Goal: Task Accomplishment & Management: Complete application form

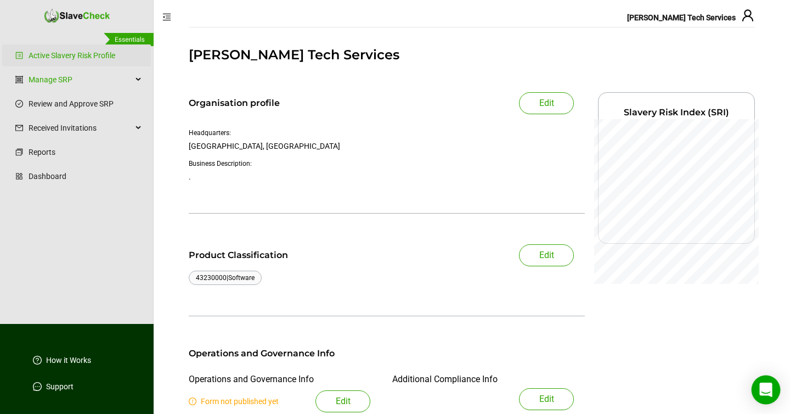
click at [766, 391] on icon "Open Intercom Messenger" at bounding box center [765, 389] width 13 height 14
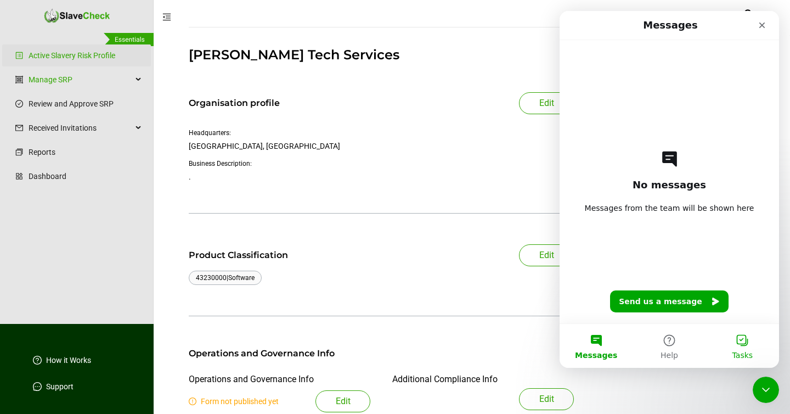
click at [739, 340] on button "Tasks" at bounding box center [742, 346] width 73 height 44
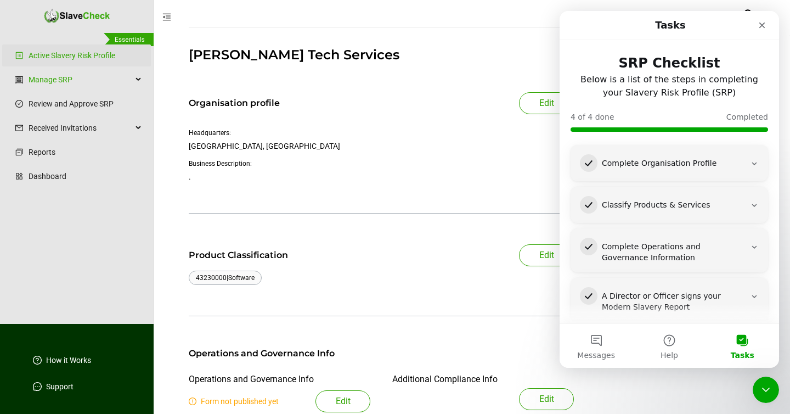
click at [756, 165] on icon "Intercom messenger" at bounding box center [754, 163] width 9 height 9
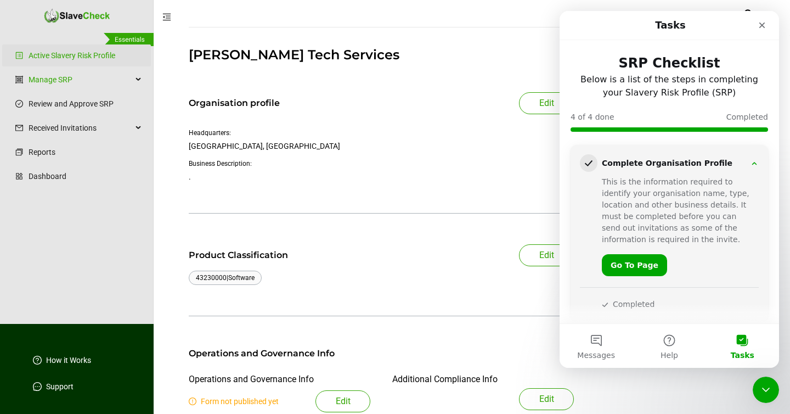
click at [756, 164] on icon "Intercom messenger" at bounding box center [754, 163] width 9 height 9
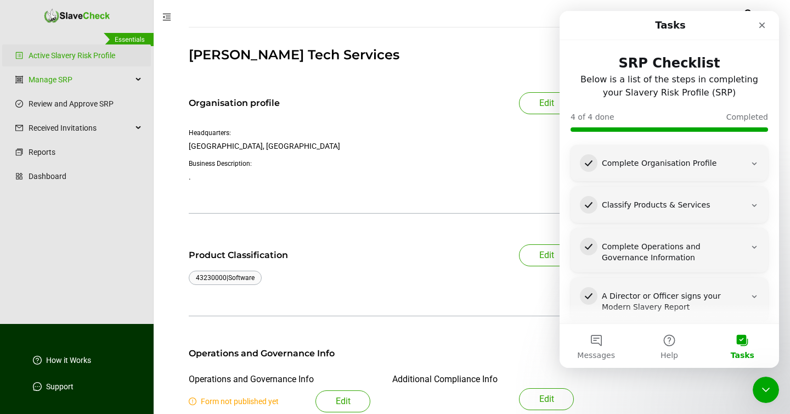
click at [741, 306] on div "A Director or Officer signs your Modern Slavery Report" at bounding box center [674, 302] width 144 height 22
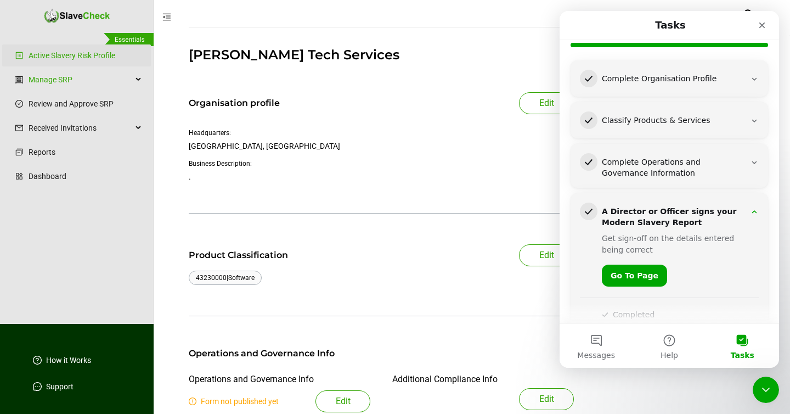
scroll to position [109, 0]
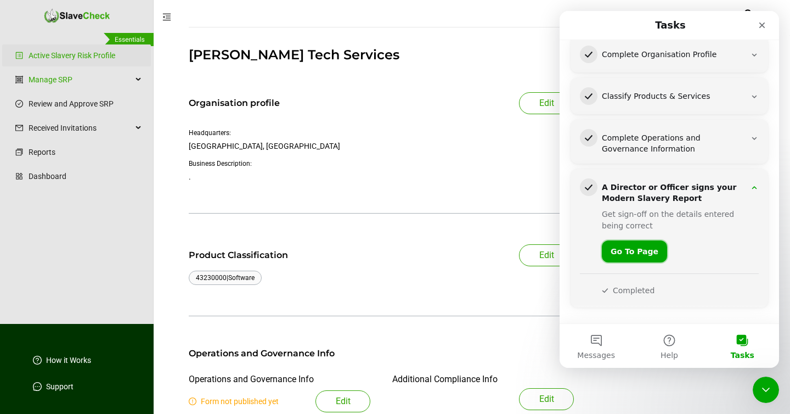
click at [644, 250] on link "Go To Page" at bounding box center [634, 251] width 65 height 22
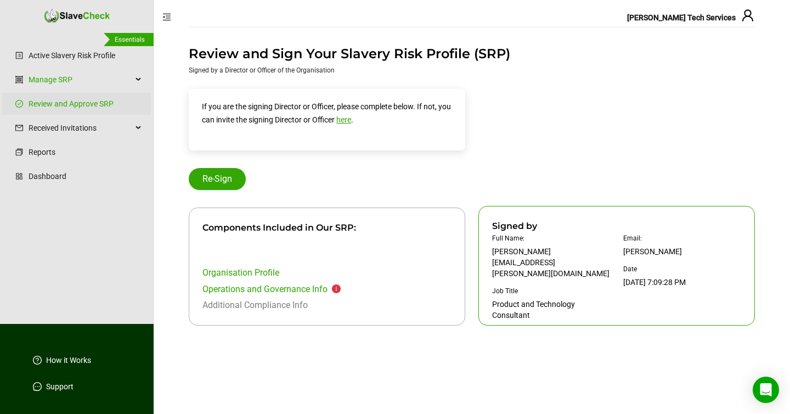
click at [338, 289] on icon "info-circle" at bounding box center [336, 288] width 9 height 9
click at [304, 288] on link "Operations and Governance Info" at bounding box center [264, 289] width 125 height 10
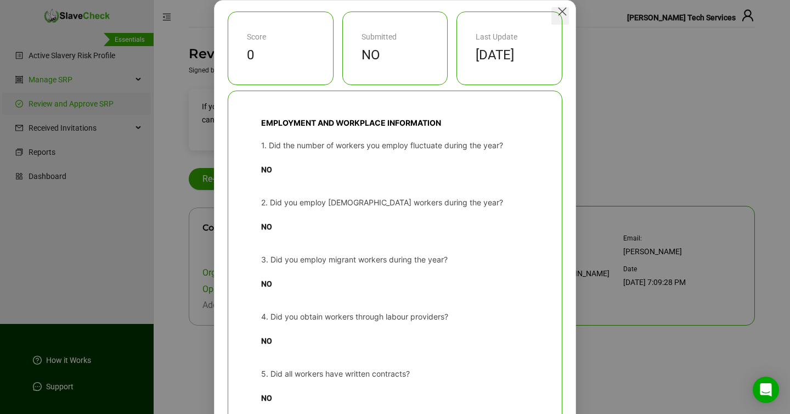
click at [562, 12] on icon "Close" at bounding box center [563, 12] width 8 height 8
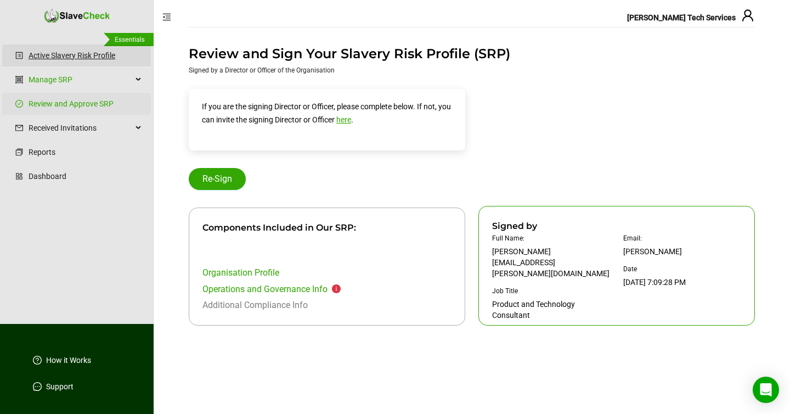
click at [61, 58] on link "Active Slavery Risk Profile" at bounding box center [86, 55] width 114 height 22
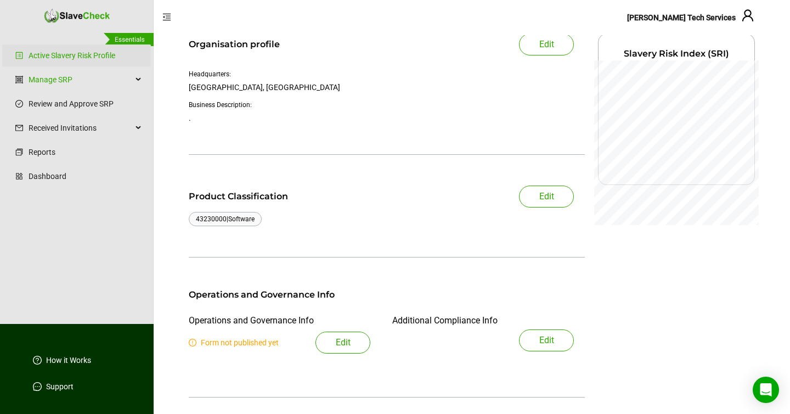
scroll to position [219, 0]
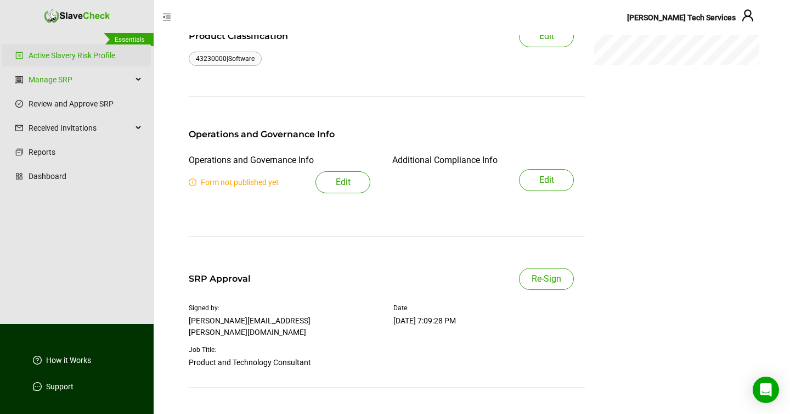
click at [329, 185] on button "Edit" at bounding box center [342, 182] width 55 height 22
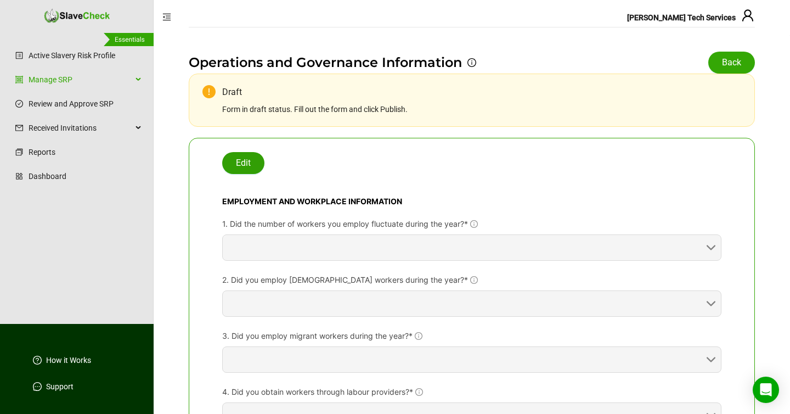
click at [244, 159] on span "Edit" at bounding box center [243, 162] width 15 height 13
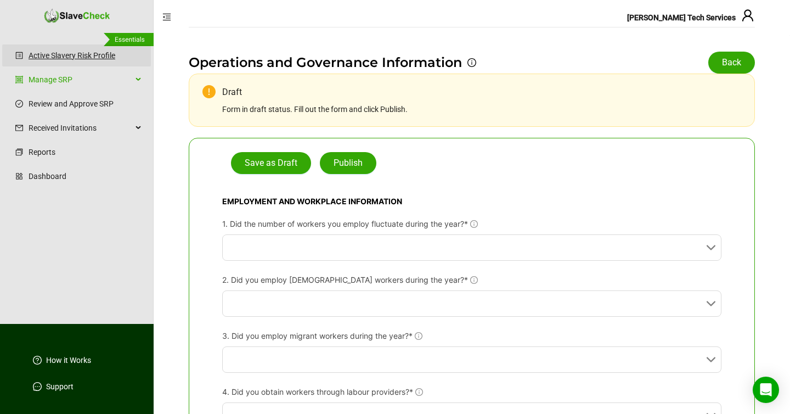
click at [101, 55] on link "Active Slavery Risk Profile" at bounding box center [86, 55] width 114 height 22
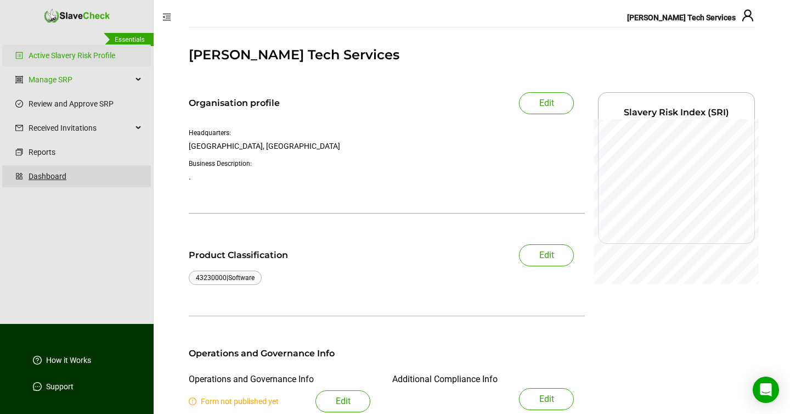
click at [44, 175] on link "Dashboard" at bounding box center [86, 176] width 114 height 22
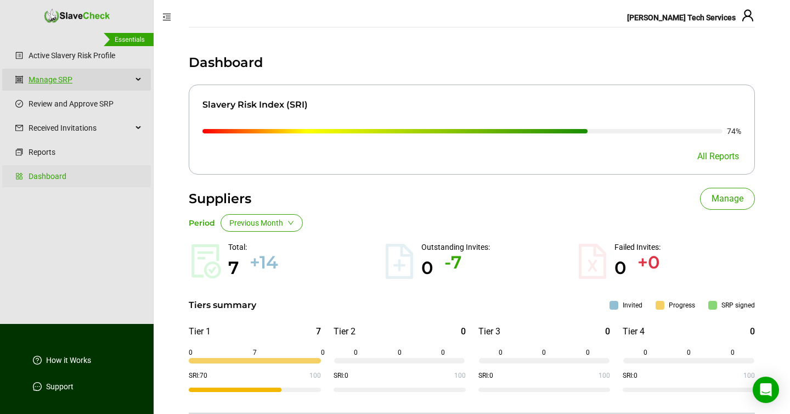
click at [58, 83] on link "Manage SRP" at bounding box center [81, 80] width 104 height 22
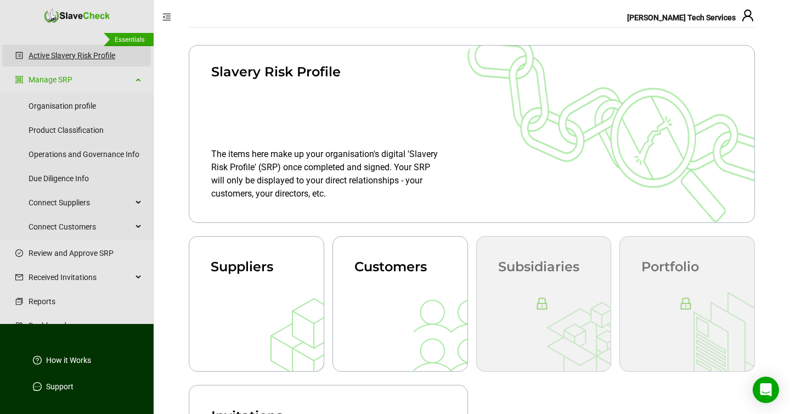
click at [61, 55] on link "Active Slavery Risk Profile" at bounding box center [86, 55] width 114 height 22
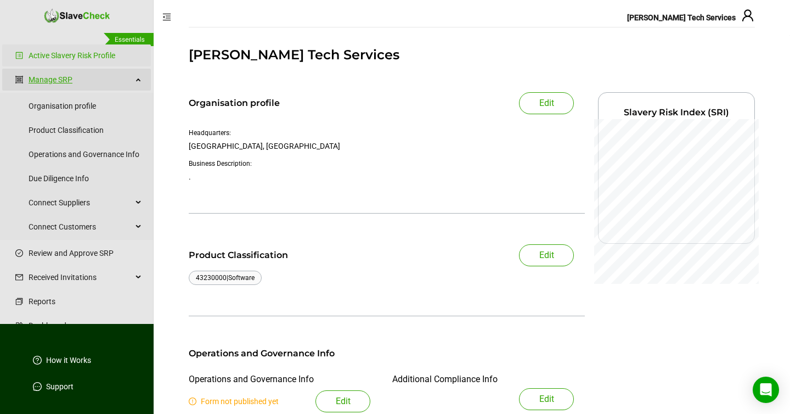
click at [53, 80] on link "Manage SRP" at bounding box center [81, 80] width 104 height 22
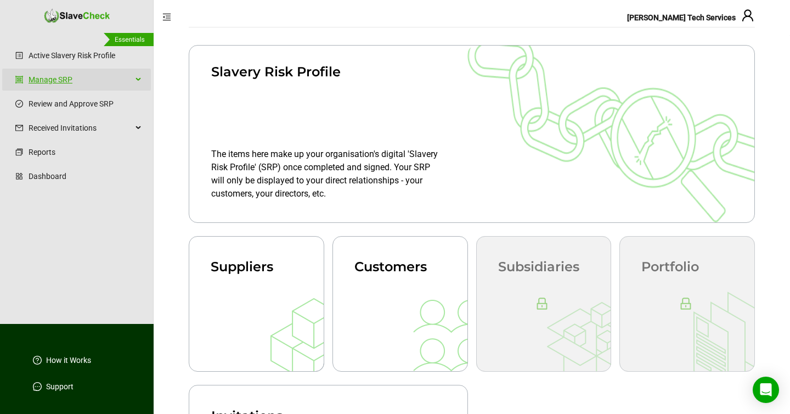
click at [53, 80] on link "Manage SRP" at bounding box center [81, 80] width 104 height 22
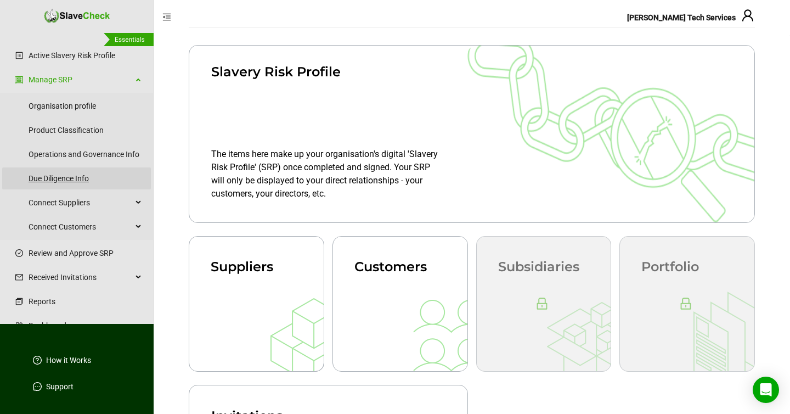
click at [44, 176] on link "Due Diligence Info" at bounding box center [86, 178] width 114 height 22
